Goal: Transaction & Acquisition: Obtain resource

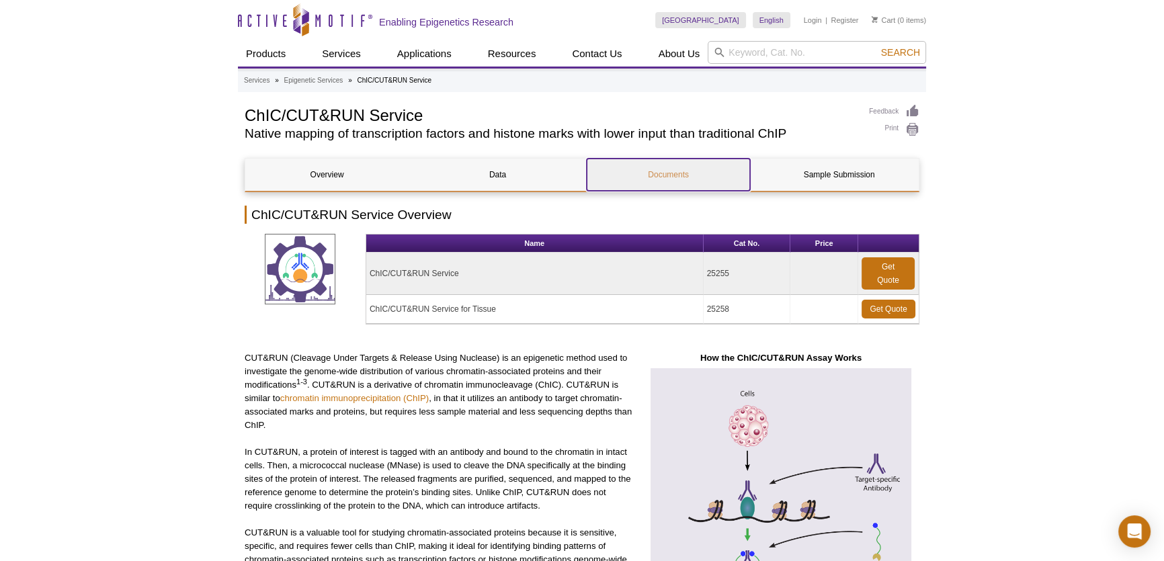
click at [654, 175] on link "Documents" at bounding box center [668, 175] width 163 height 32
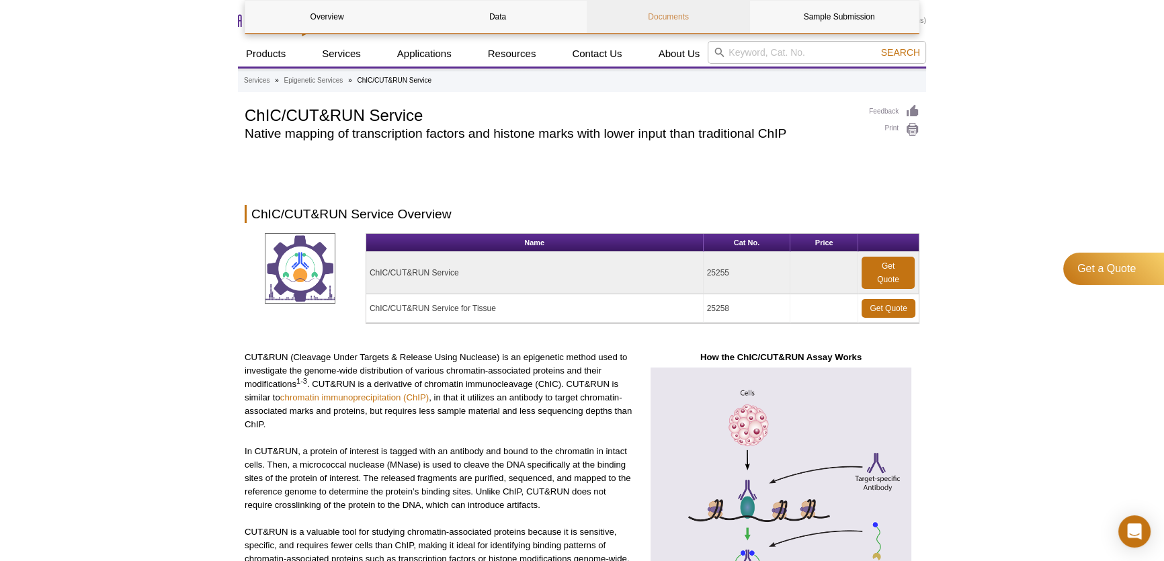
scroll to position [1817, 0]
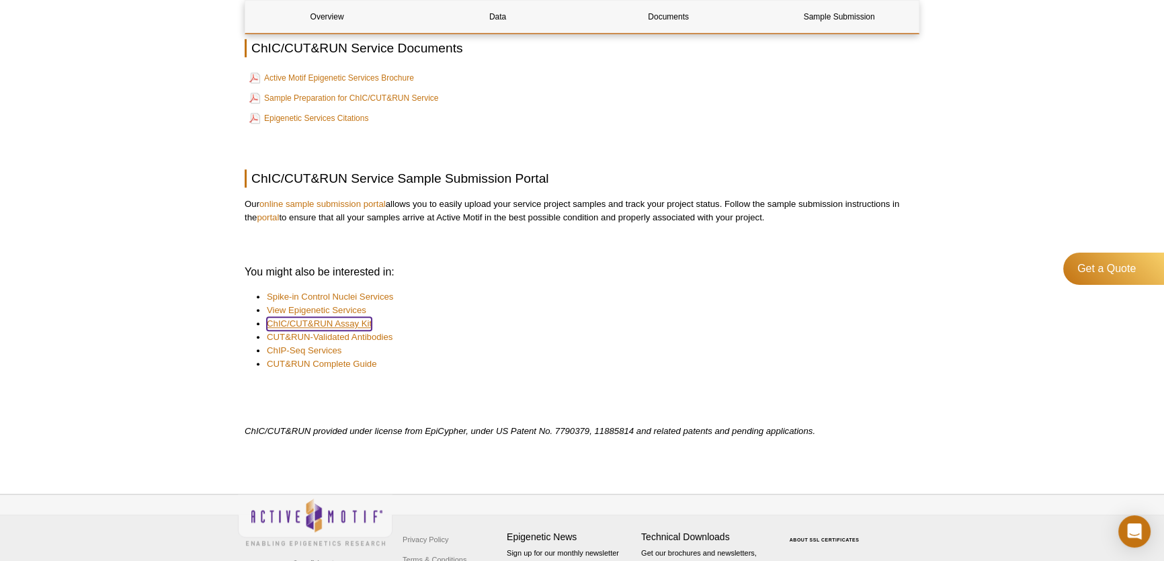
click at [344, 327] on link "ChIC/CUT&RUN Assay Kit" at bounding box center [319, 323] width 105 height 13
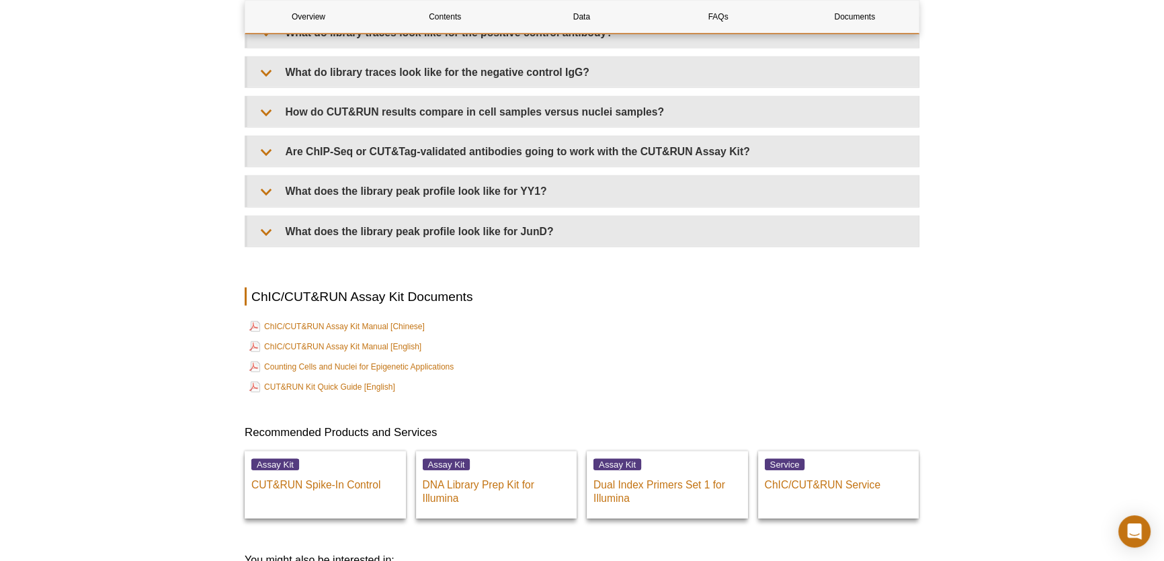
scroll to position [4511, 0]
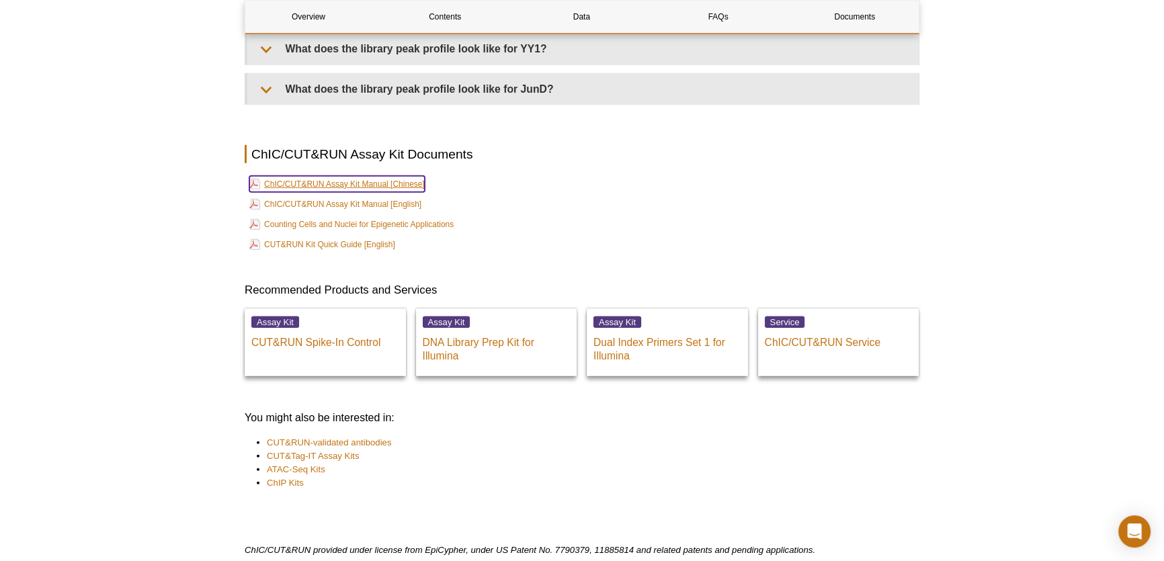
click at [380, 189] on link "ChIC/CUT&RUN Assay Kit Manual [Chinese]" at bounding box center [336, 184] width 175 height 16
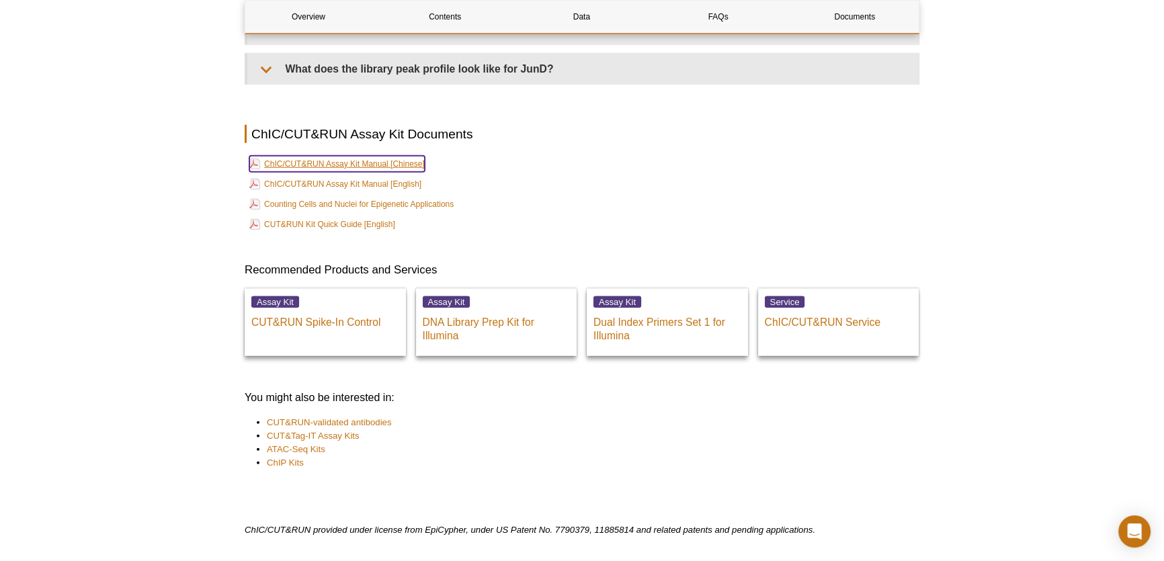
scroll to position [4491, 0]
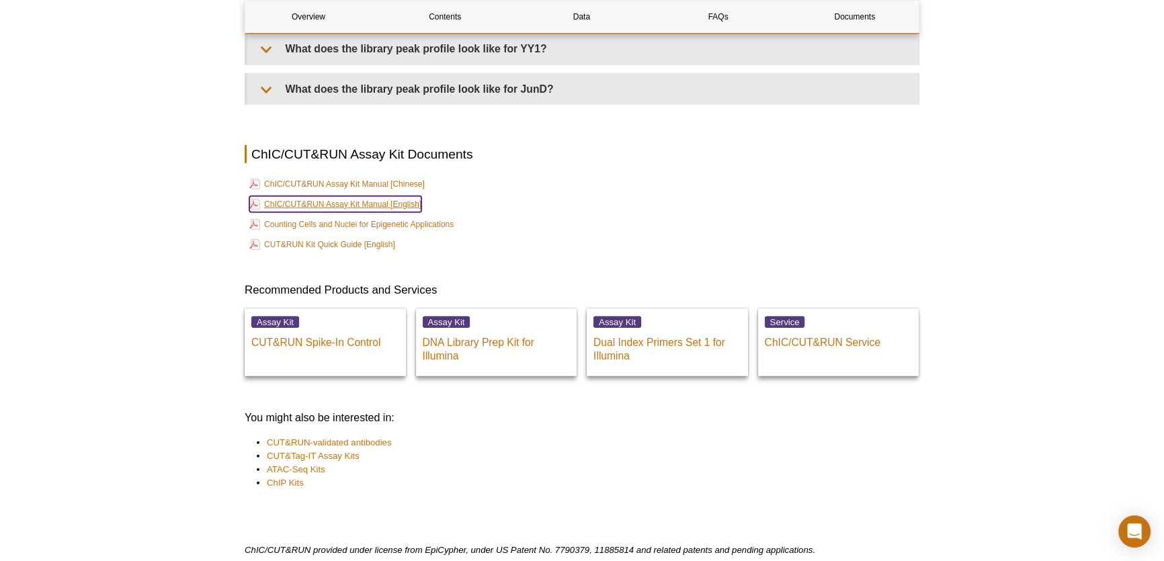
click at [332, 210] on link "ChIC/CUT&RUN Assay Kit Manual [English]" at bounding box center [335, 204] width 172 height 16
